Goal: Find specific page/section: Find specific page/section

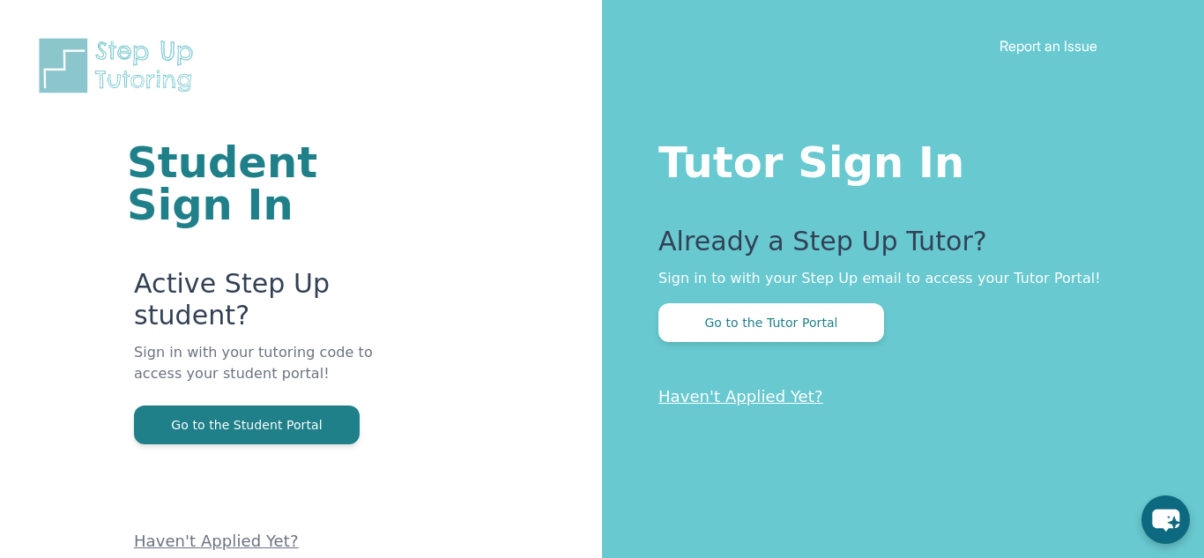
click at [249, 390] on p "Sign in with your tutoring code to access your student portal!" at bounding box center [262, 373] width 256 height 63
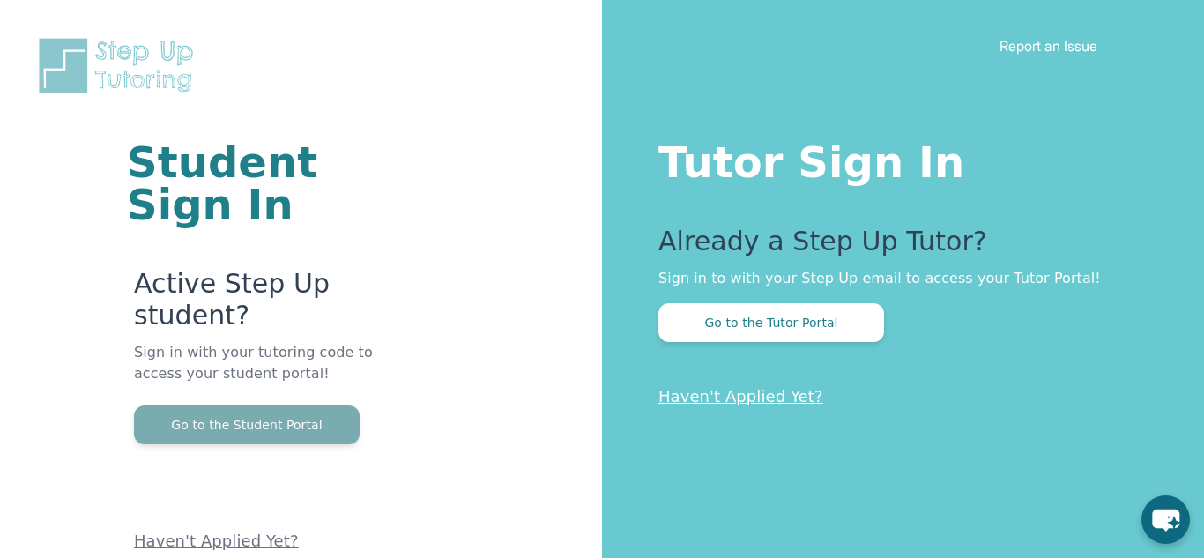
click at [191, 421] on button "Go to the Student Portal" at bounding box center [247, 424] width 226 height 39
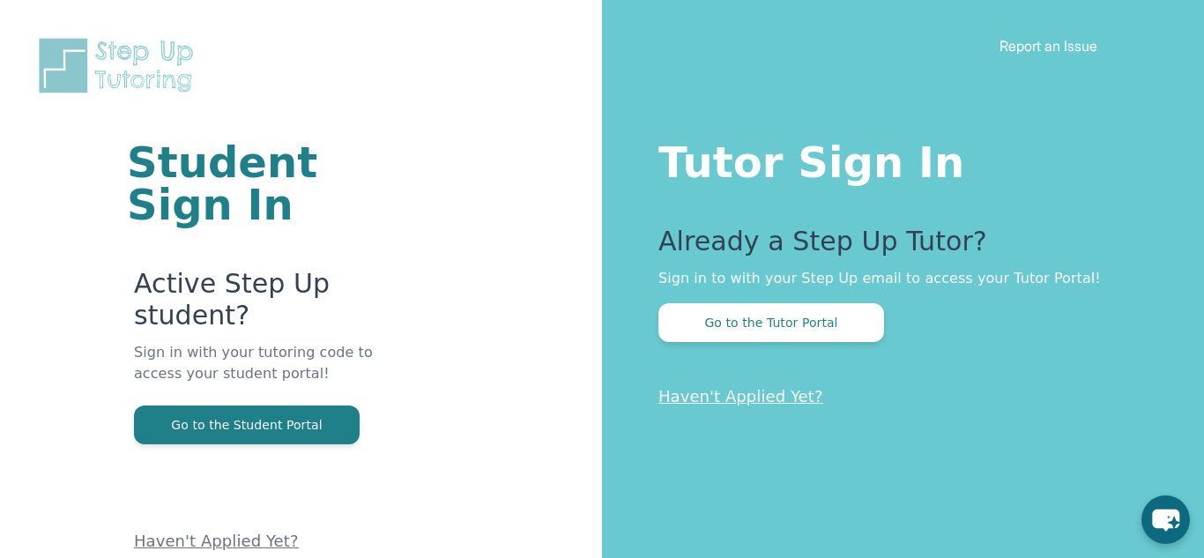
click at [307, 403] on p "Sign in with your tutoring code to access your student portal!" at bounding box center [262, 373] width 256 height 63
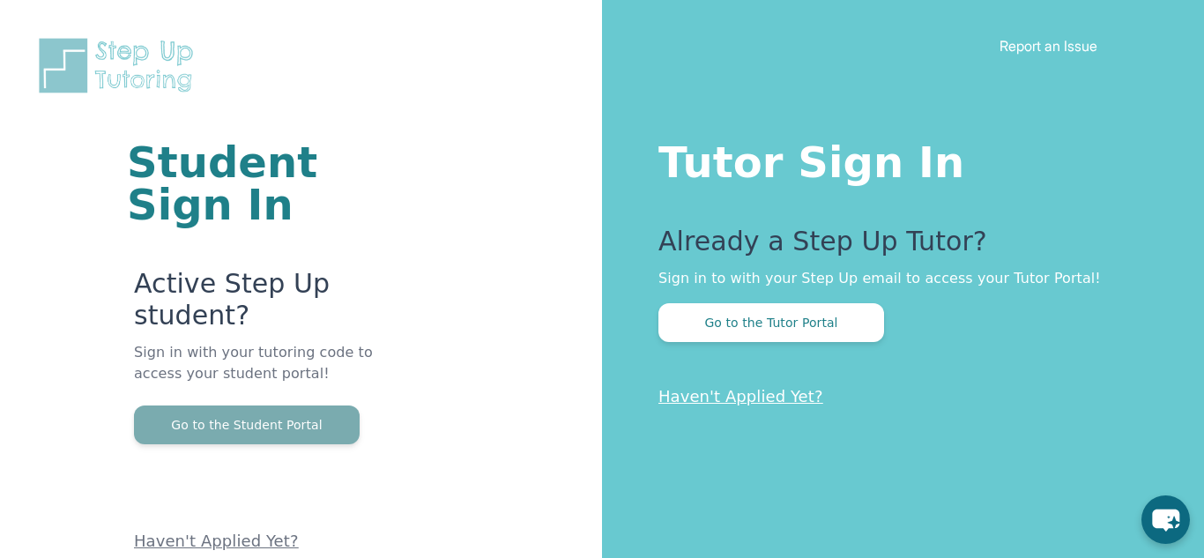
click at [313, 421] on button "Go to the Student Portal" at bounding box center [247, 424] width 226 height 39
click at [176, 417] on button "Go to the Student Portal" at bounding box center [247, 424] width 226 height 39
